Goal: Check status: Check status

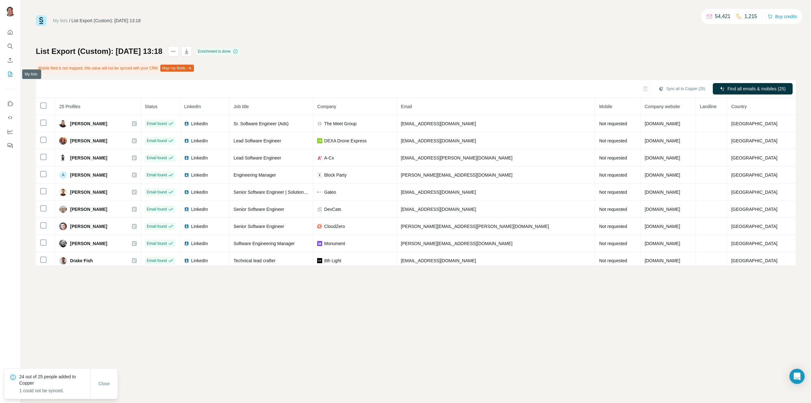
click at [7, 73] on icon "My lists" at bounding box center [10, 74] width 6 height 6
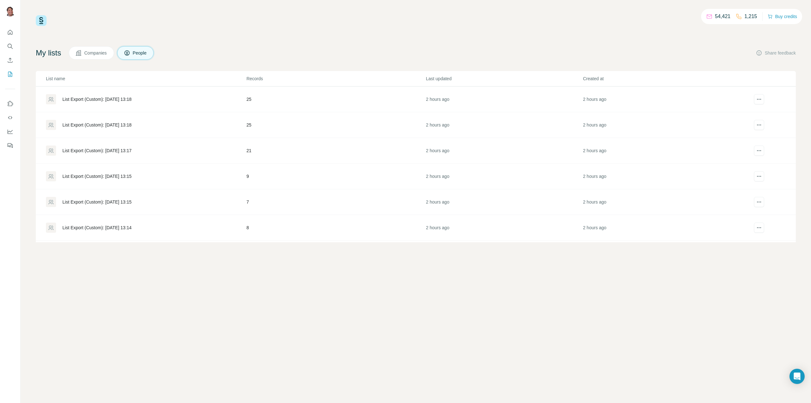
click at [131, 99] on div "List Export (Custom): [DATE] 13:18" at bounding box center [96, 99] width 69 height 6
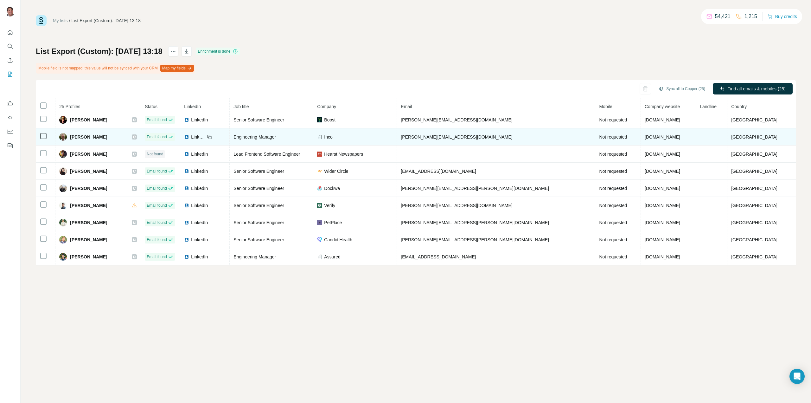
scroll to position [278, 0]
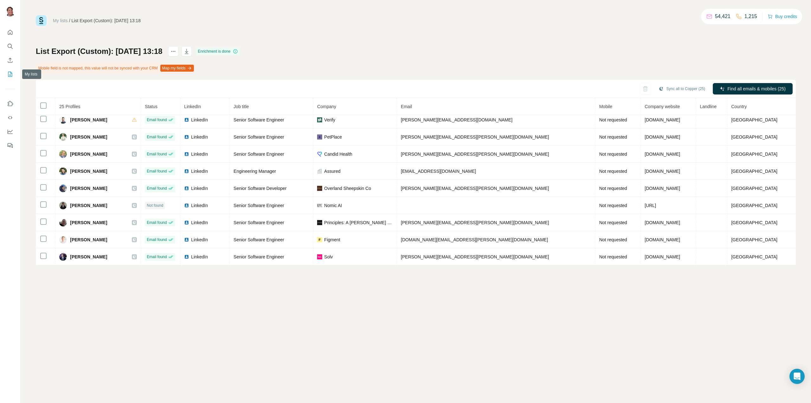
click at [10, 71] on icon "My lists" at bounding box center [10, 74] width 6 height 6
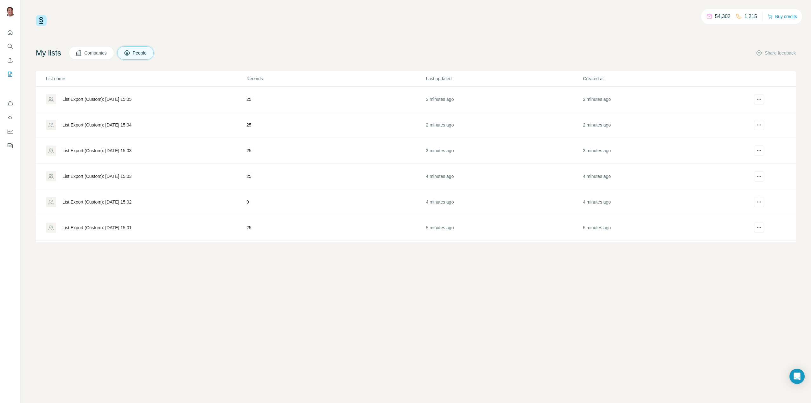
click at [131, 97] on div "List Export (Custom): [DATE] 15:05" at bounding box center [96, 99] width 69 height 6
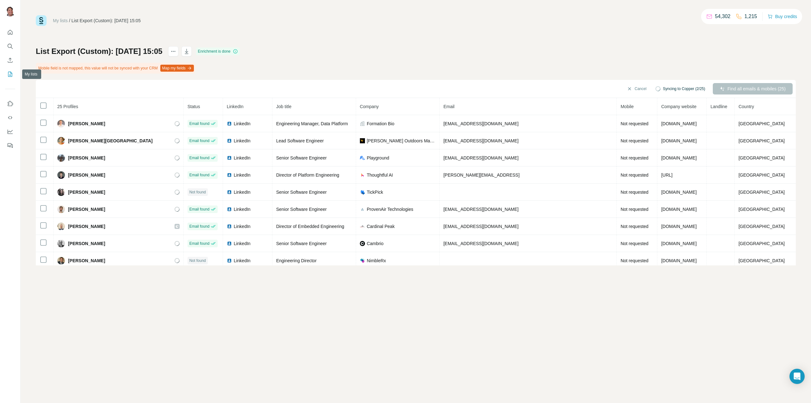
click at [9, 75] on icon "My lists" at bounding box center [10, 74] width 6 height 6
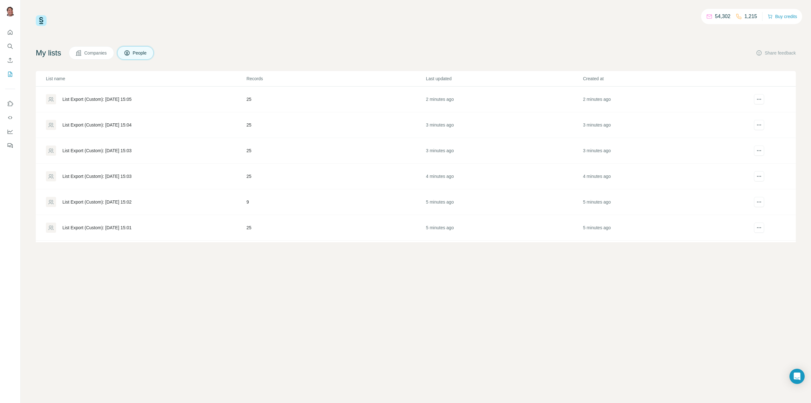
click at [113, 124] on div "List Export (Custom): [DATE] 15:04" at bounding box center [96, 125] width 69 height 6
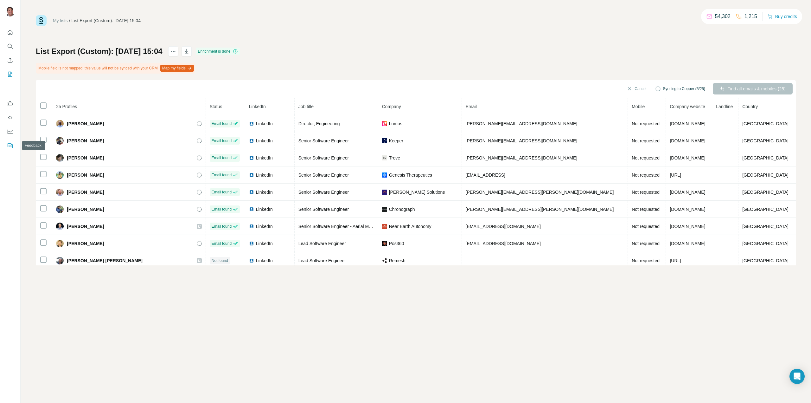
click at [8, 145] on icon "Feedback" at bounding box center [10, 144] width 4 height 3
